Goal: Information Seeking & Learning: Learn about a topic

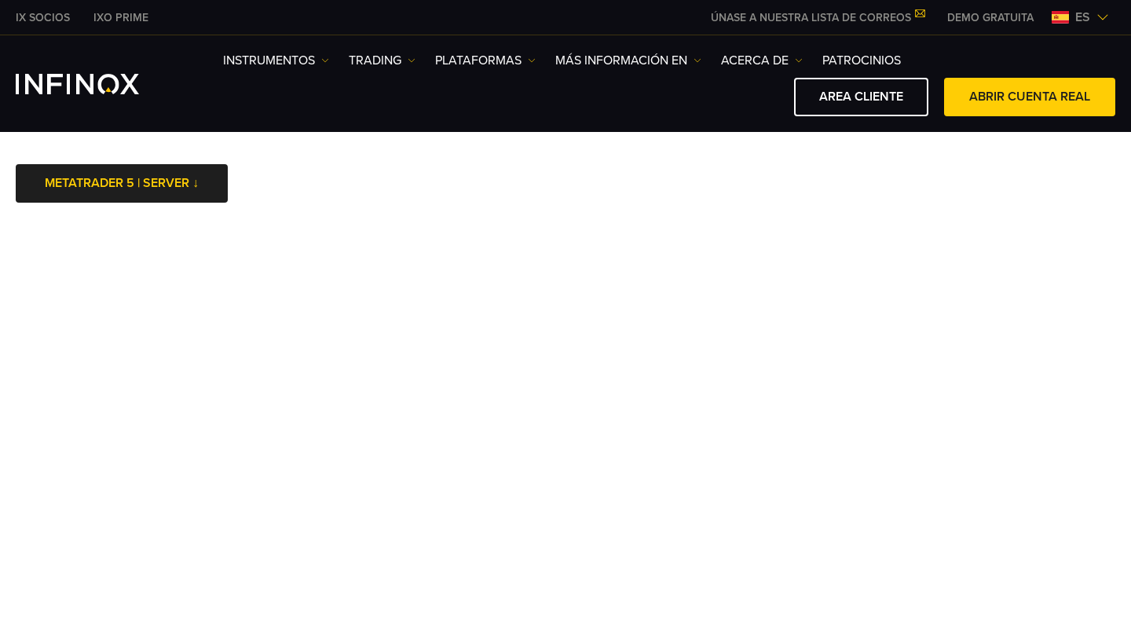
scroll to position [1, 0]
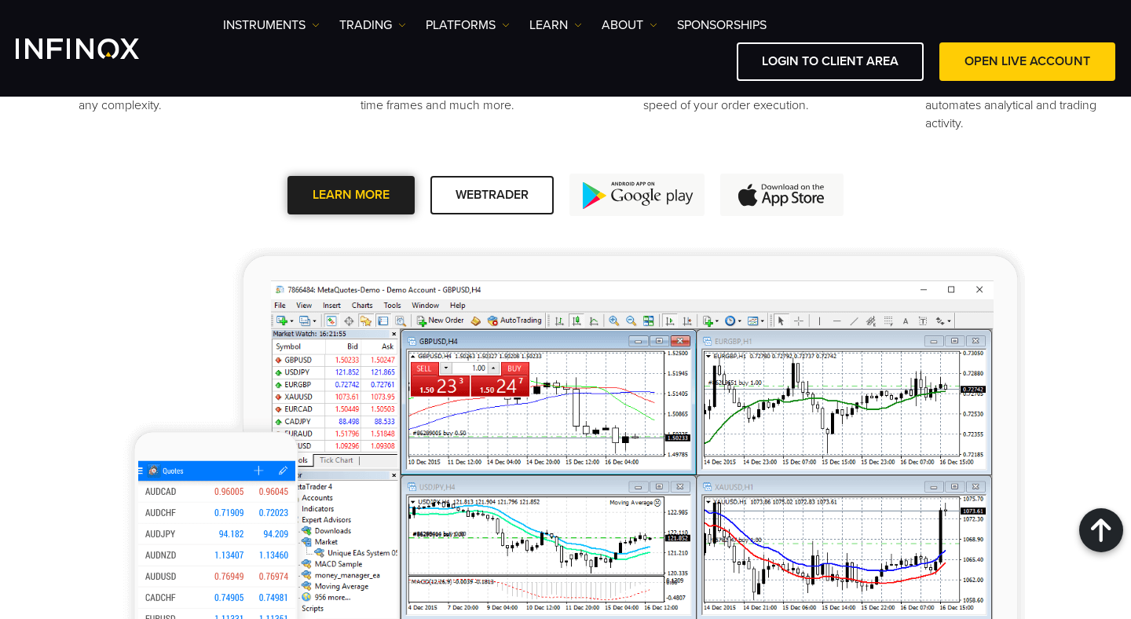
scroll to position [1442, 0]
click at [364, 197] on link "LEARN MORE" at bounding box center [350, 196] width 127 height 38
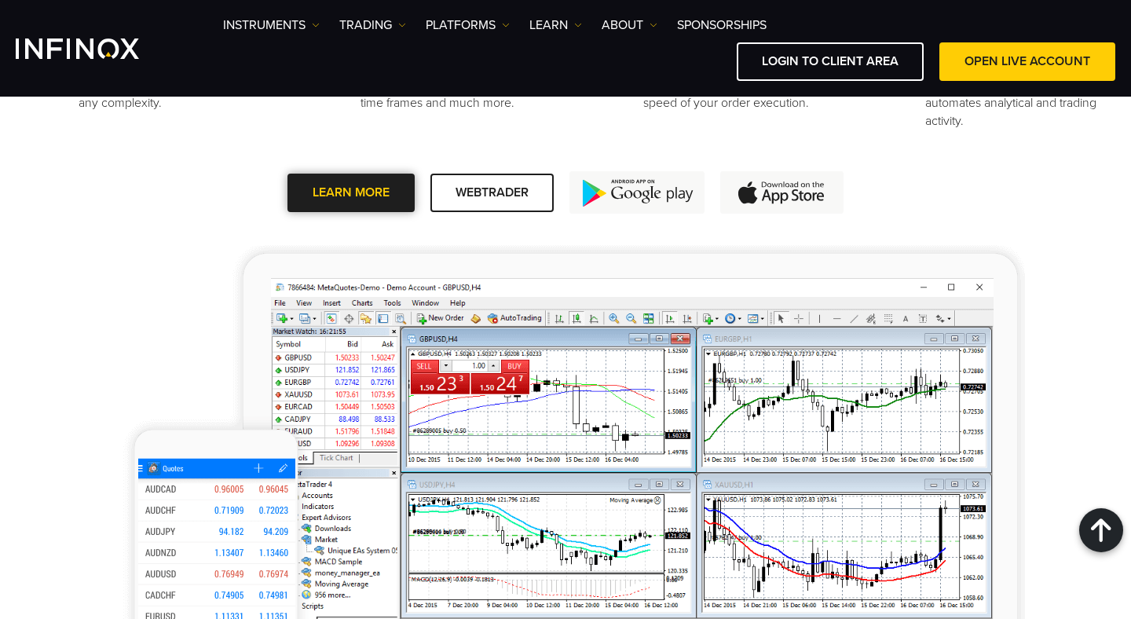
click at [362, 198] on link "LEARN MORE" at bounding box center [350, 193] width 127 height 38
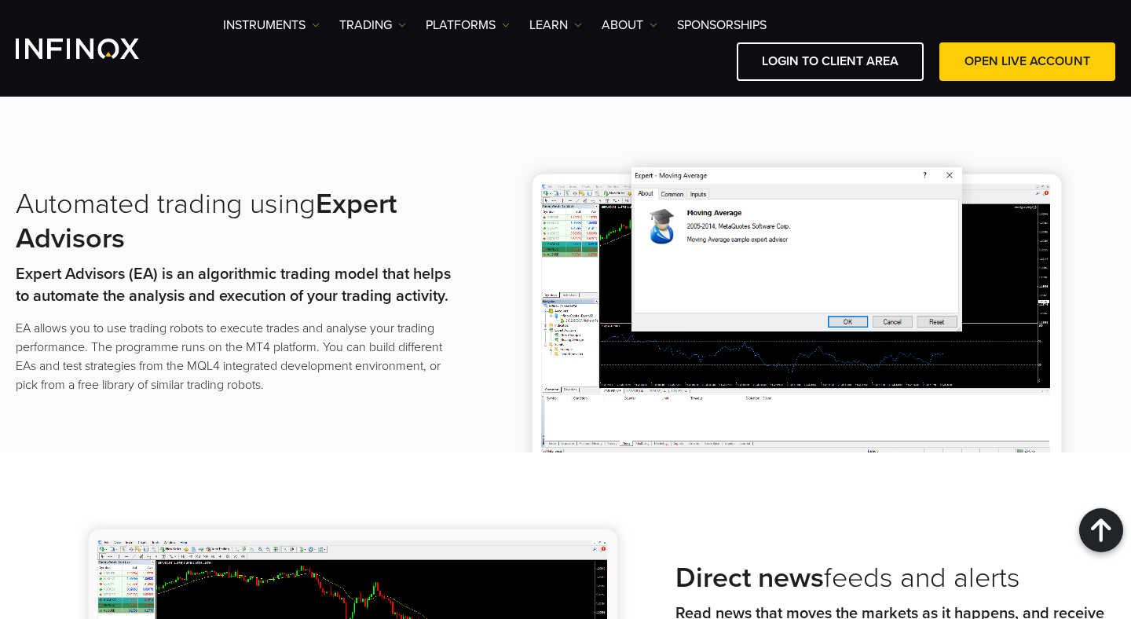
scroll to position [1730, 0]
